Goal: Task Accomplishment & Management: Understand process/instructions

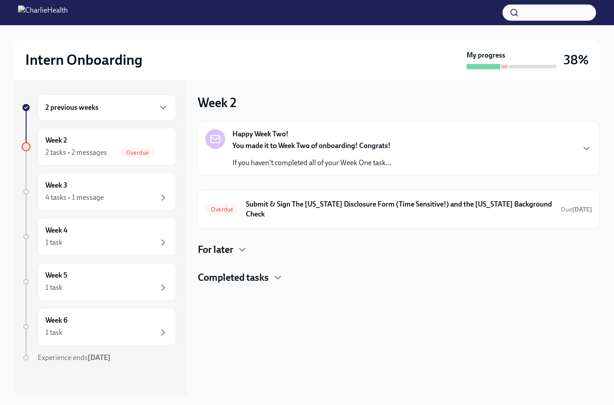
scroll to position [-4, 0]
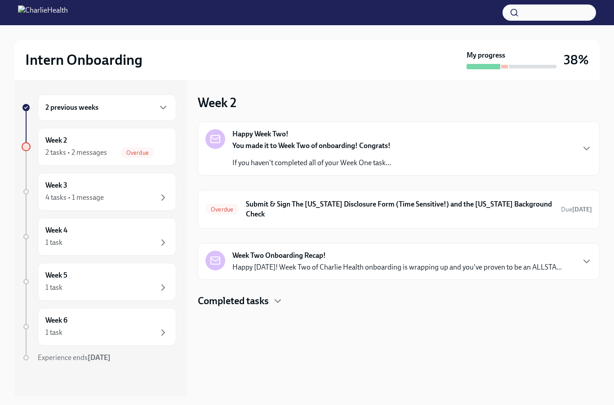
click at [583, 206] on strong "[DATE]" at bounding box center [583, 210] width 20 height 8
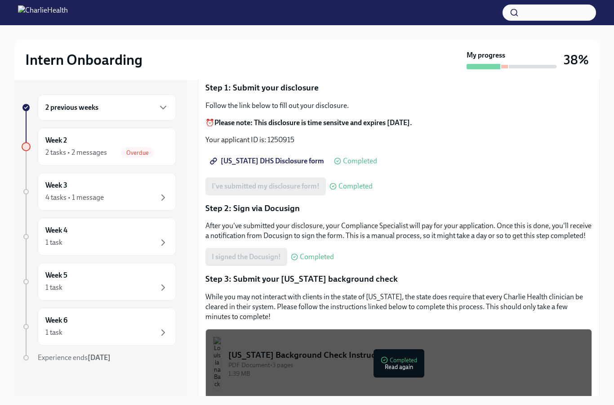
scroll to position [89, 0]
click at [143, 146] on div "Week 2 2 tasks • 2 messages Overdue" at bounding box center [106, 146] width 123 height 22
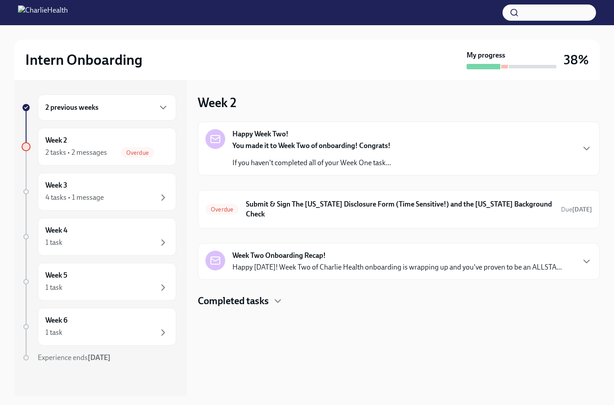
click at [582, 256] on icon "button" at bounding box center [587, 261] width 11 height 11
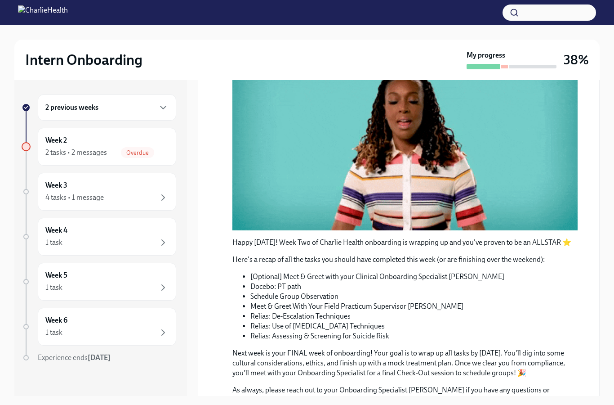
scroll to position [253, 0]
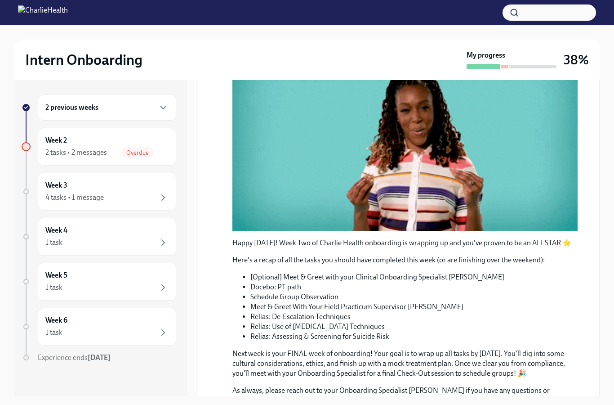
click at [166, 187] on div "Week 3 4 tasks • 1 message" at bounding box center [106, 191] width 123 height 22
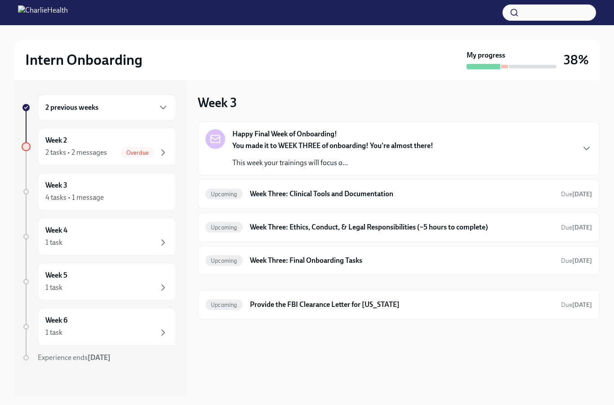
click at [568, 152] on div "Happy Final Week of Onboarding! You made it to WEEK THREE of onboarding! You're…" at bounding box center [399, 148] width 387 height 39
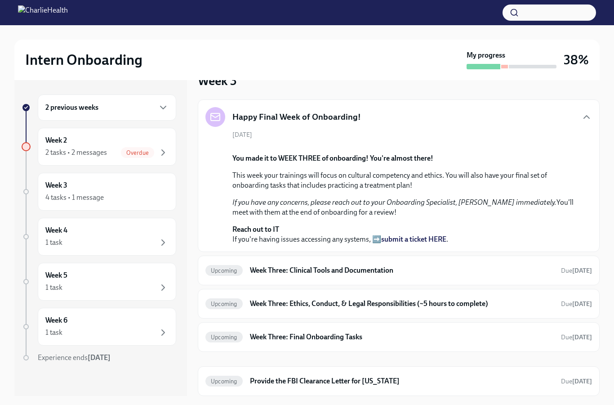
scroll to position [180, 0]
click at [590, 278] on div "Upcoming Week Three: Clinical Tools and Documentation Due in 9 days" at bounding box center [399, 270] width 387 height 14
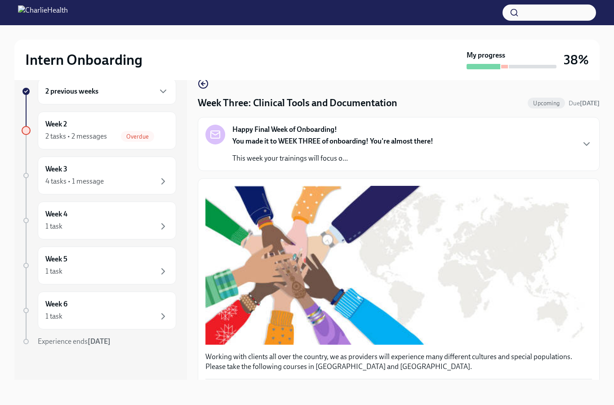
click at [584, 139] on icon "button" at bounding box center [587, 144] width 11 height 11
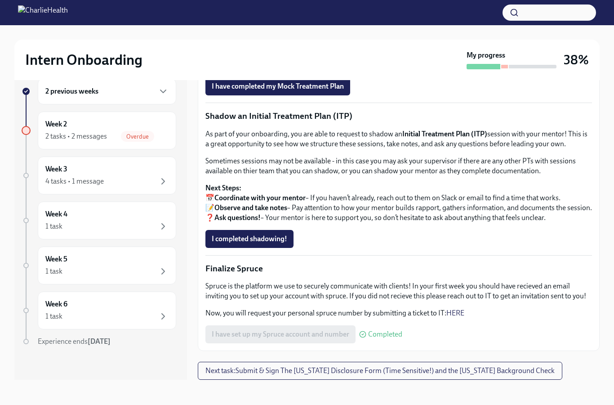
scroll to position [961, 0]
click at [161, 221] on icon "button" at bounding box center [163, 226] width 11 height 11
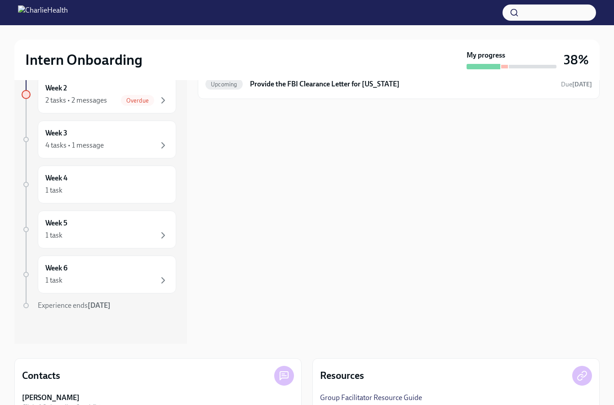
scroll to position [37, 0]
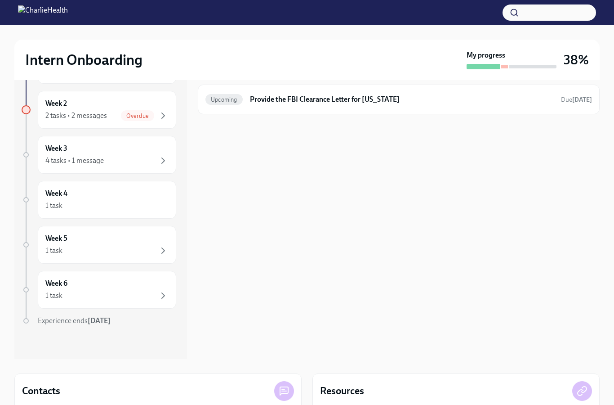
click at [156, 111] on div "Overdue" at bounding box center [145, 115] width 48 height 11
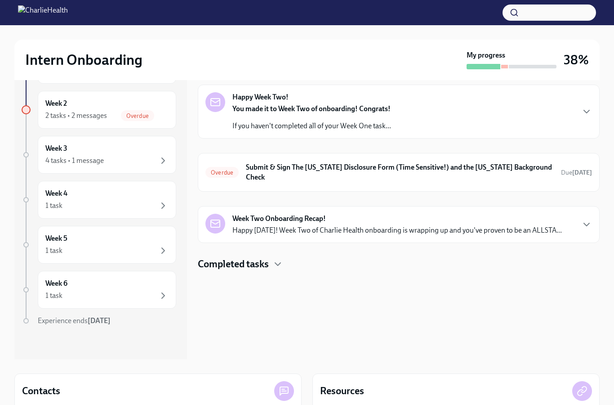
click at [586, 109] on icon "button" at bounding box center [587, 111] width 11 height 11
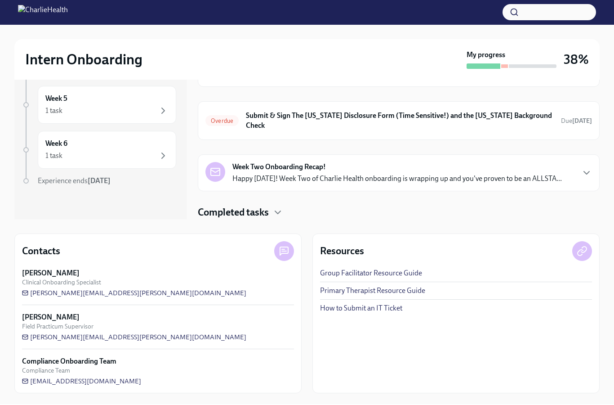
scroll to position [176, 0]
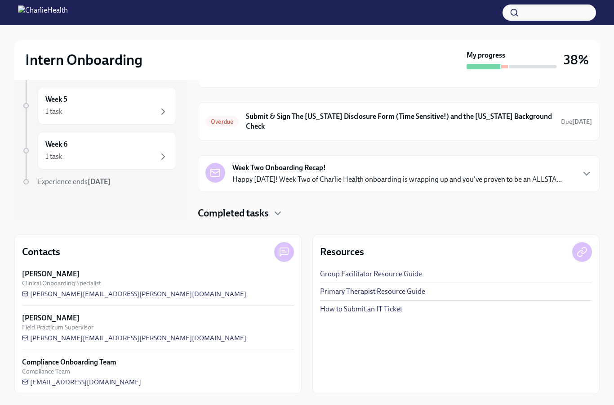
click at [592, 184] on div "Week Two Onboarding Recap! Happy Friday! Week Two of Charlie Health onboarding …" at bounding box center [399, 174] width 387 height 22
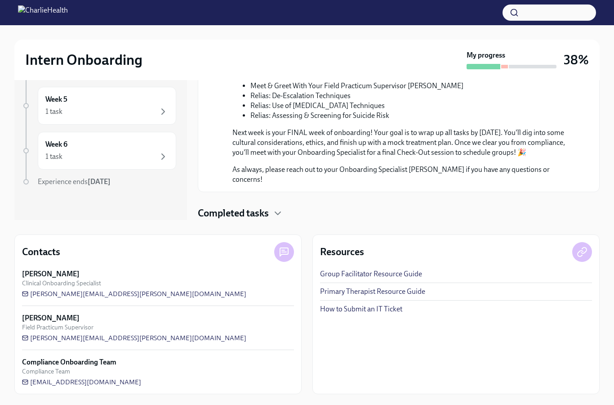
scroll to position [506, 0]
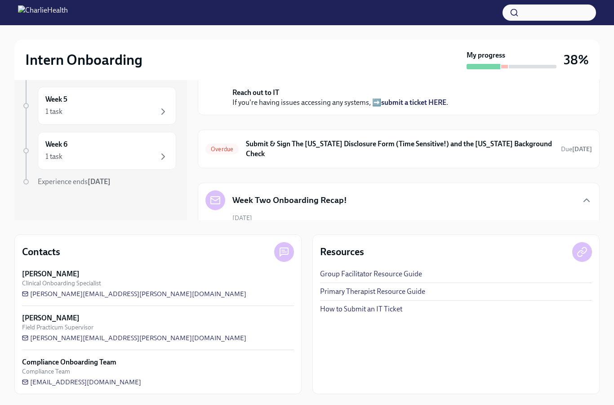
click at [181, 1] on div at bounding box center [307, 12] width 614 height 25
